Goal: Navigation & Orientation: Find specific page/section

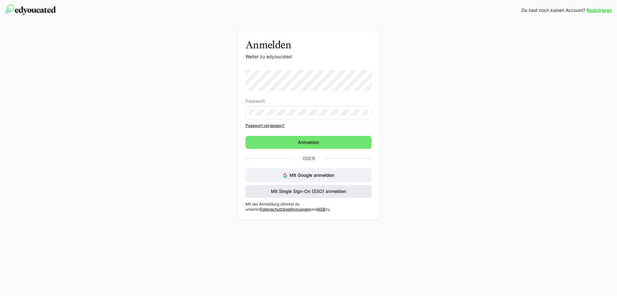
click at [309, 193] on span "Mit Single Sign-On (SSO) anmelden" at bounding box center [309, 191] width 126 height 13
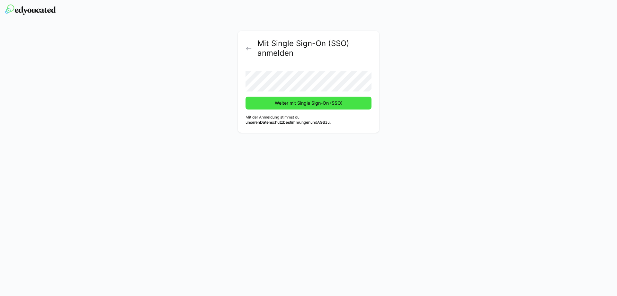
click at [246, 96] on button "Weiter mit Single Sign-On (SSO)" at bounding box center [309, 102] width 126 height 13
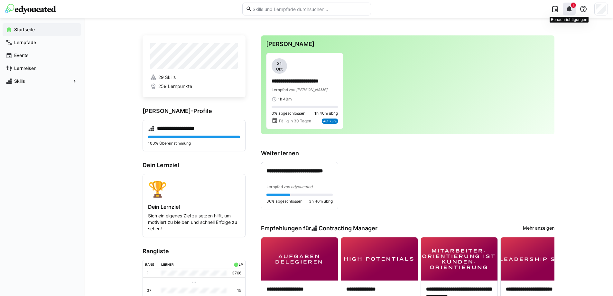
click at [569, 8] on eds-icon at bounding box center [569, 9] width 8 height 8
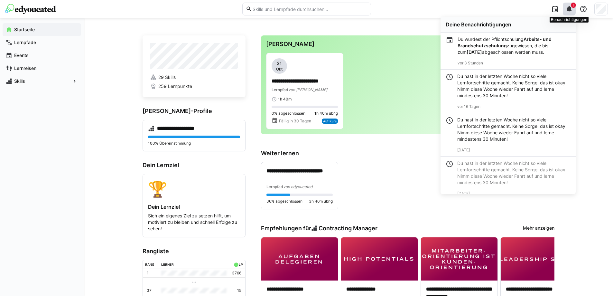
click at [569, 8] on eds-icon at bounding box center [569, 9] width 8 height 8
